Goal: Task Accomplishment & Management: Manage account settings

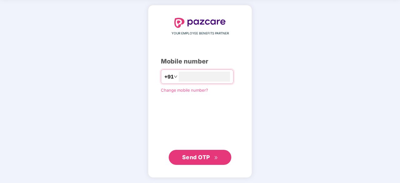
type input "**********"
click at [190, 155] on span "Send OTP" at bounding box center [196, 157] width 28 height 7
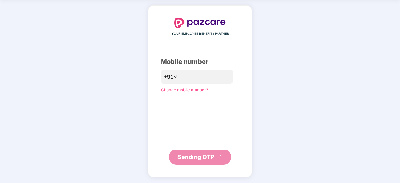
scroll to position [21, 0]
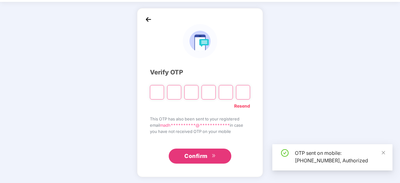
click at [190, 155] on span "Confirm" at bounding box center [195, 156] width 23 height 9
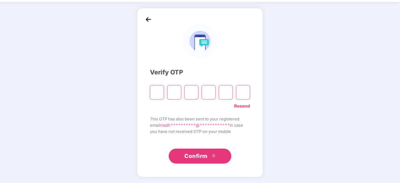
click at [157, 95] on input "Please enter verification code. Digit 1" at bounding box center [157, 92] width 14 height 14
type input "*"
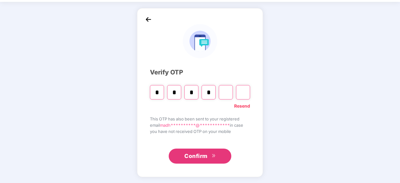
type input "*"
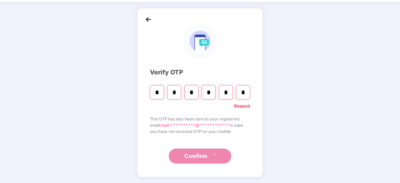
type input "*"
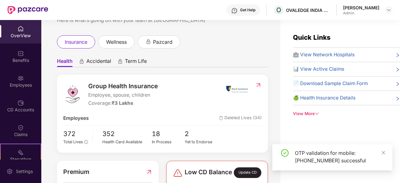
scroll to position [25, 0]
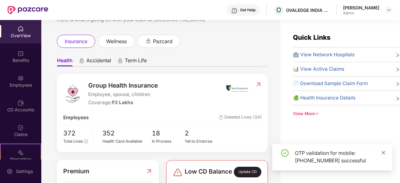
click at [384, 152] on icon "close" at bounding box center [383, 152] width 3 height 3
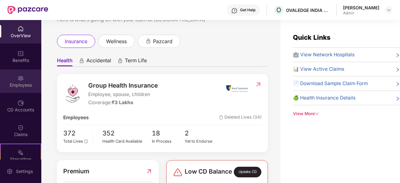
click at [18, 84] on div "Employees" at bounding box center [20, 85] width 41 height 6
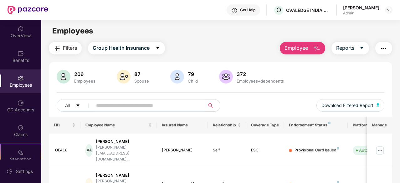
click at [129, 108] on input "text" at bounding box center [146, 105] width 100 height 9
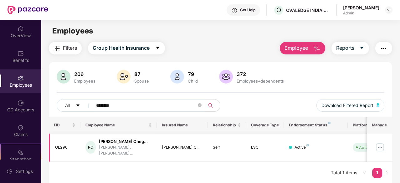
type input "********"
click at [381, 149] on img at bounding box center [380, 147] width 10 height 10
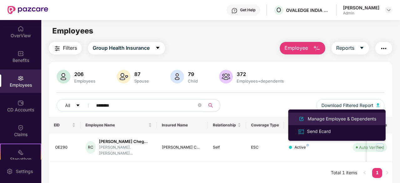
click at [319, 122] on div "Manage Employee & Dependents" at bounding box center [341, 119] width 71 height 7
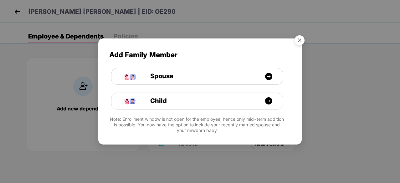
click at [299, 44] on img "Close" at bounding box center [300, 42] width 18 height 18
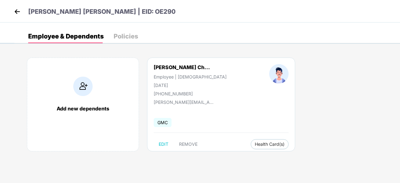
click at [126, 36] on div "Policies" at bounding box center [126, 36] width 24 height 6
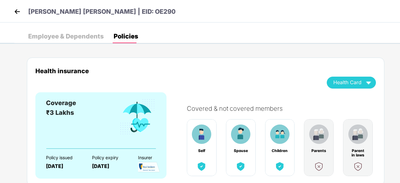
click at [85, 33] on div "Employee & Dependents" at bounding box center [65, 36] width 75 height 6
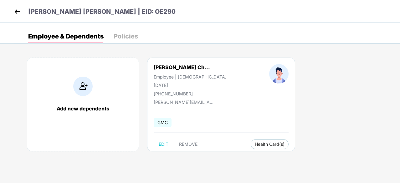
click at [269, 72] on img at bounding box center [278, 73] width 19 height 19
click at [164, 144] on span "EDIT" at bounding box center [164, 144] width 10 height 5
select select "****"
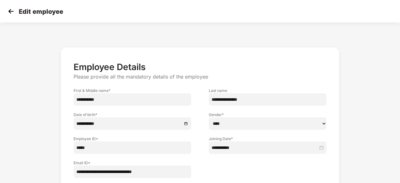
click at [363, 132] on div "**********" at bounding box center [199, 135] width 333 height 183
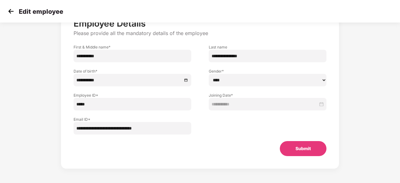
scroll to position [44, 0]
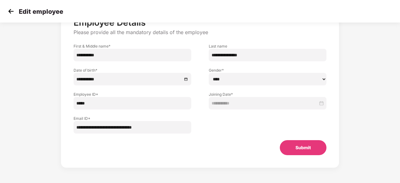
click at [233, 146] on div "Submit" at bounding box center [200, 147] width 273 height 15
click at [10, 13] on img at bounding box center [10, 11] width 9 height 9
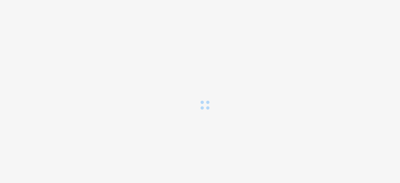
scroll to position [0, 0]
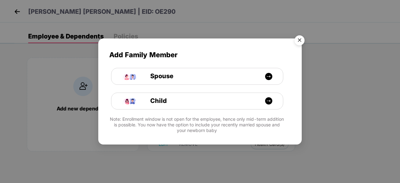
click at [299, 40] on img "Close" at bounding box center [300, 42] width 18 height 18
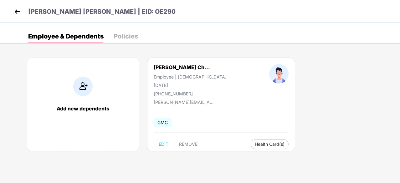
click at [122, 36] on div "Policies" at bounding box center [126, 36] width 24 height 6
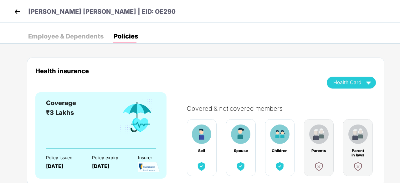
click at [60, 37] on div "Employee & Dependents" at bounding box center [65, 36] width 75 height 6
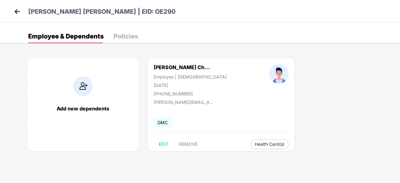
click at [17, 12] on img at bounding box center [17, 11] width 9 height 9
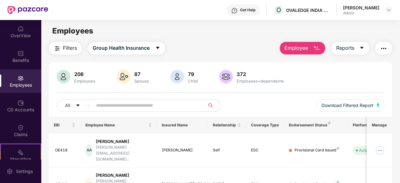
click at [105, 105] on input "text" at bounding box center [146, 105] width 100 height 9
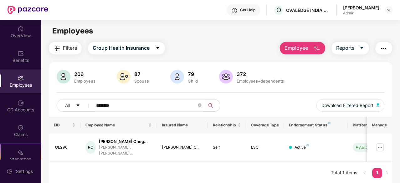
type input "********"
click at [317, 84] on div "206 Employees 87 Spouse 79 Child 372 Employees+dependents" at bounding box center [221, 77] width 328 height 15
click at [291, 72] on div "206 Employees 87 Spouse 79 Child 372 Employees+dependents" at bounding box center [221, 77] width 328 height 15
click at [207, 28] on div "Employees" at bounding box center [220, 31] width 358 height 12
